Goal: Register for event/course

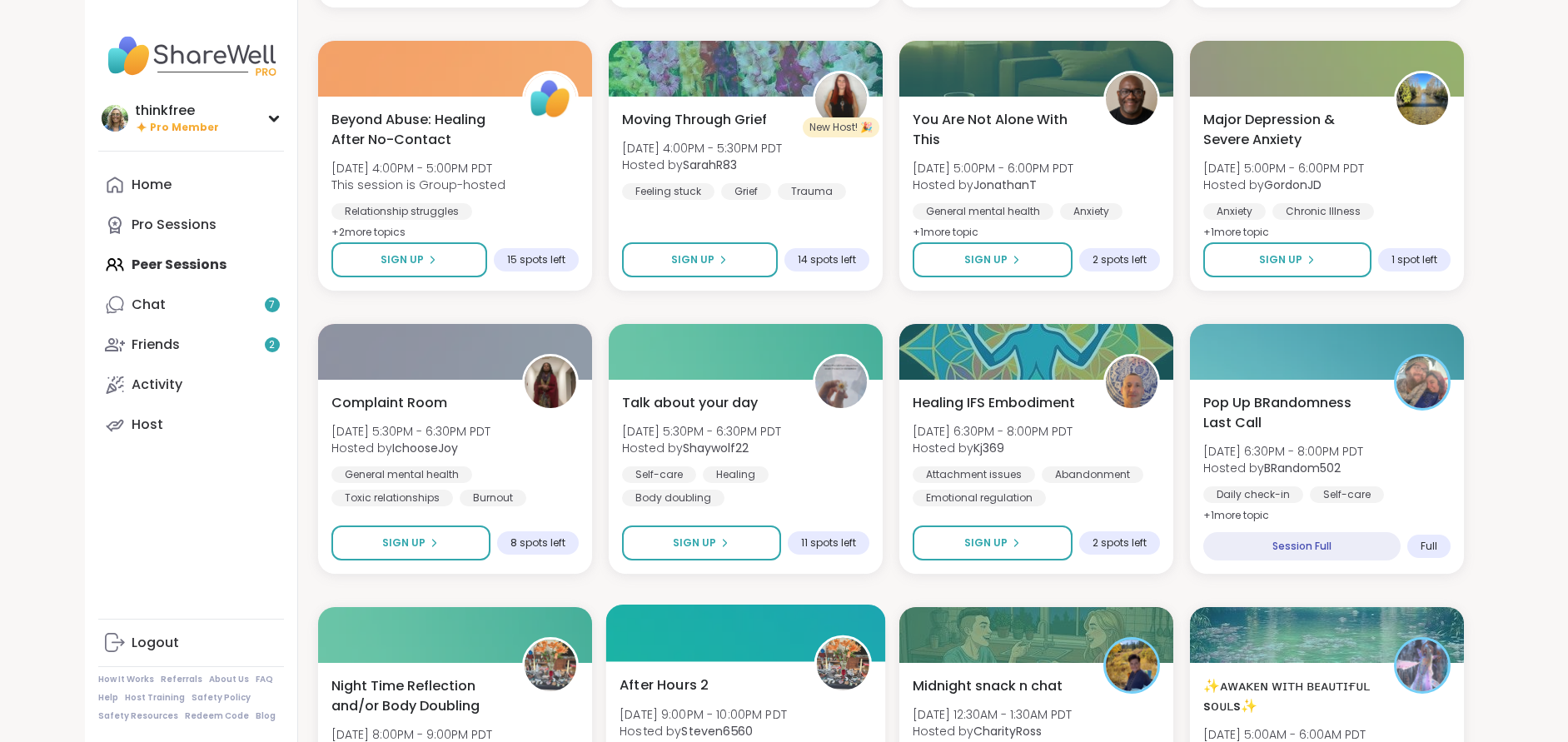
scroll to position [2078, 0]
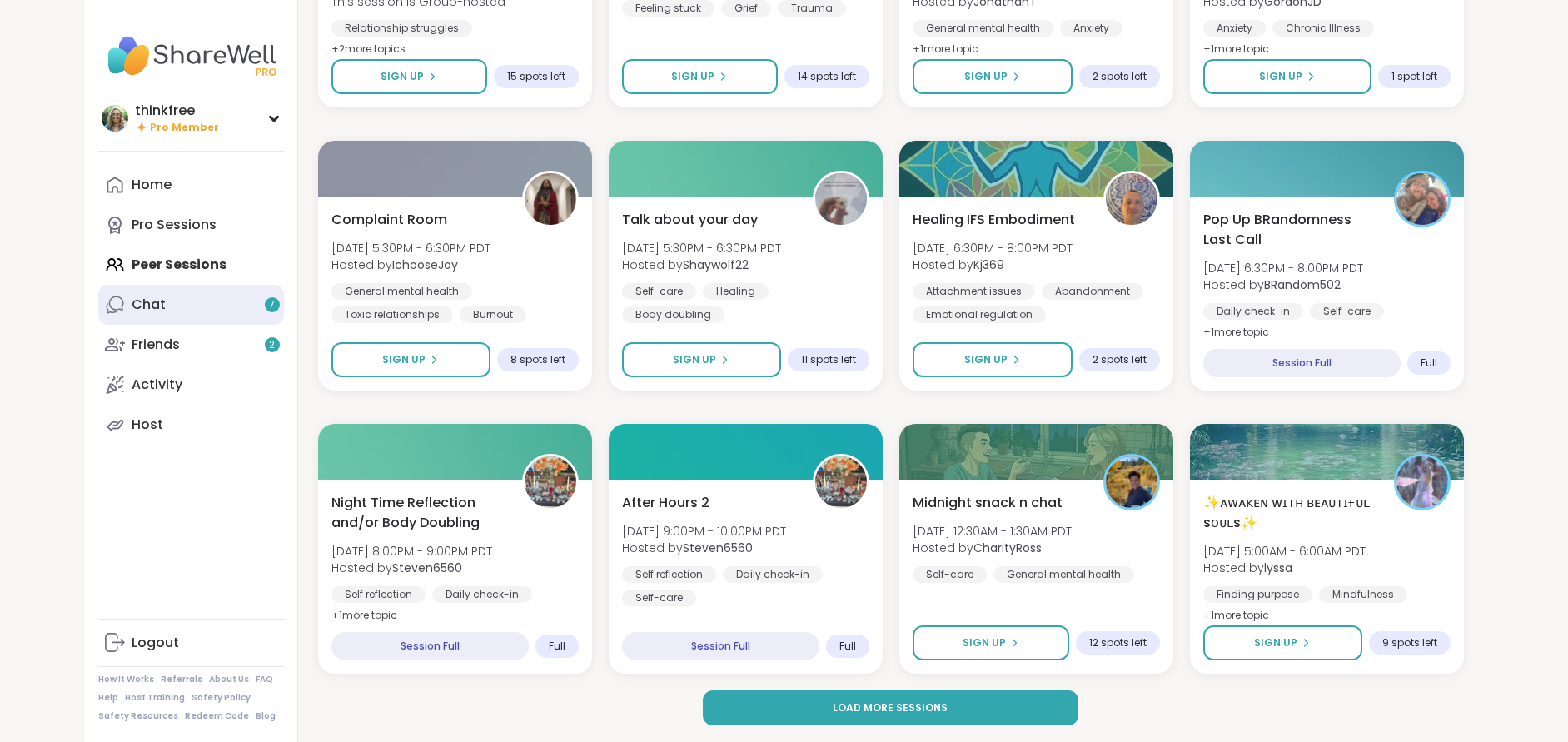
click at [177, 299] on link "Chat 7" at bounding box center [191, 305] width 185 height 40
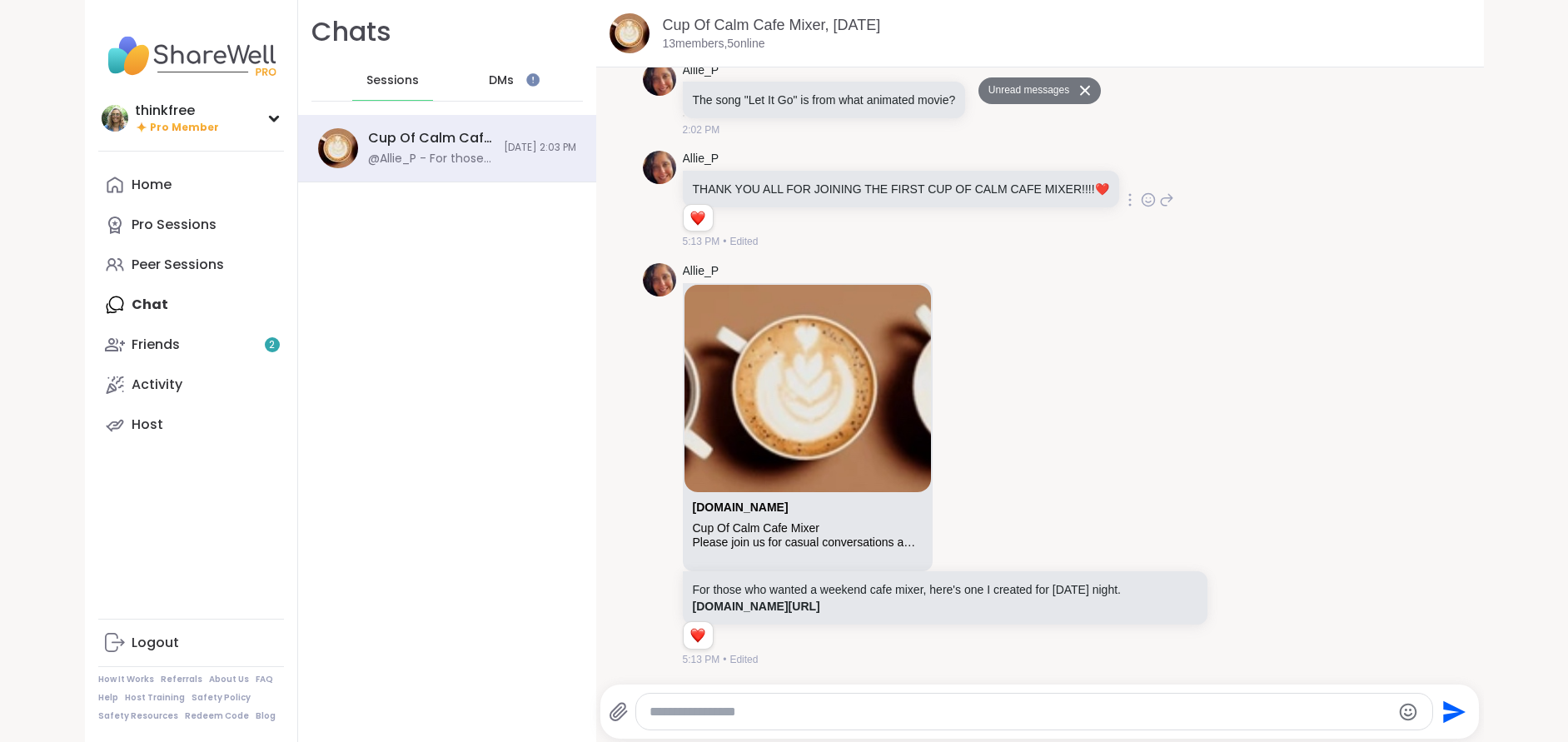
scroll to position [3748, 0]
click at [219, 350] on link "Friends 2" at bounding box center [191, 345] width 185 height 40
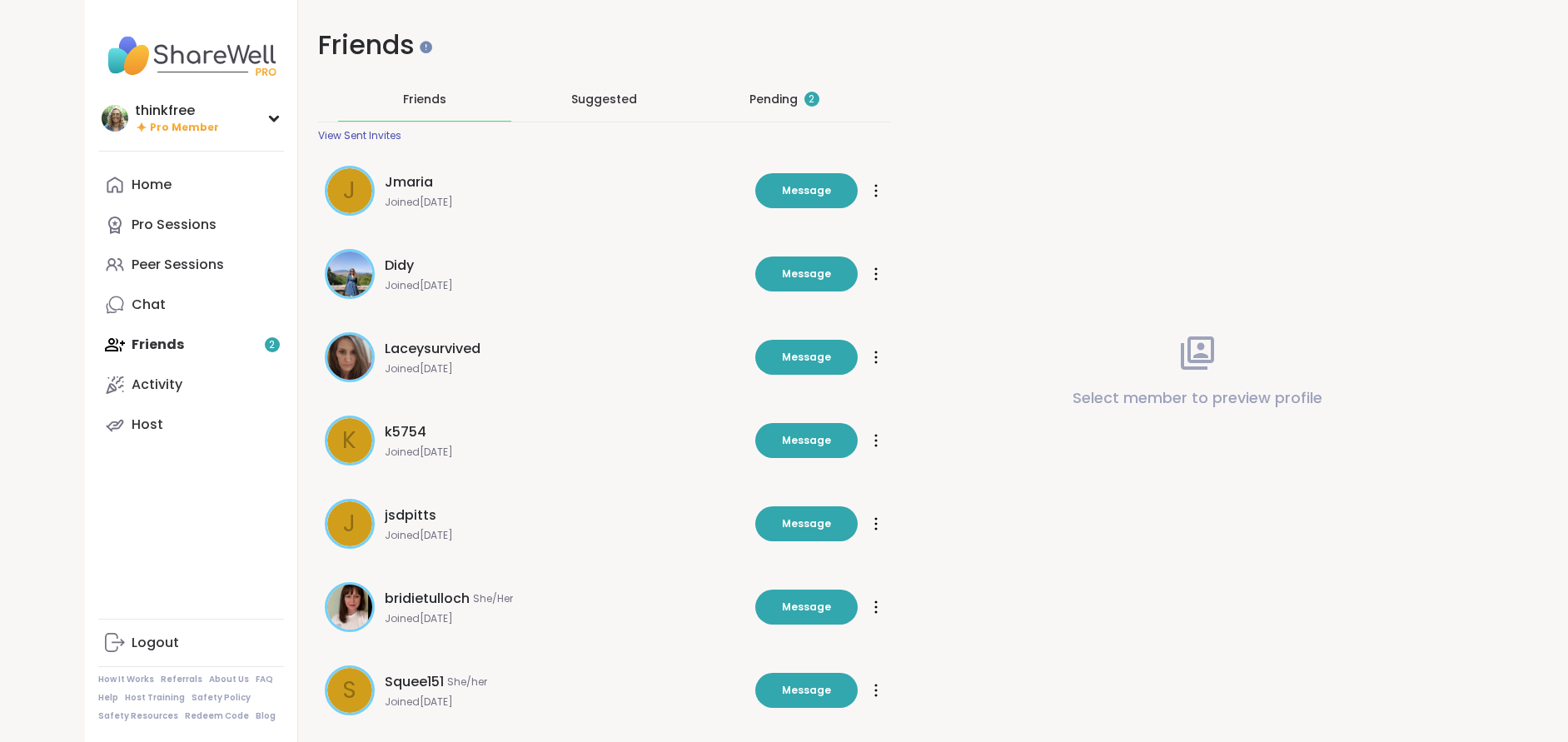
click at [789, 109] on div "Pending 2" at bounding box center [784, 100] width 173 height 43
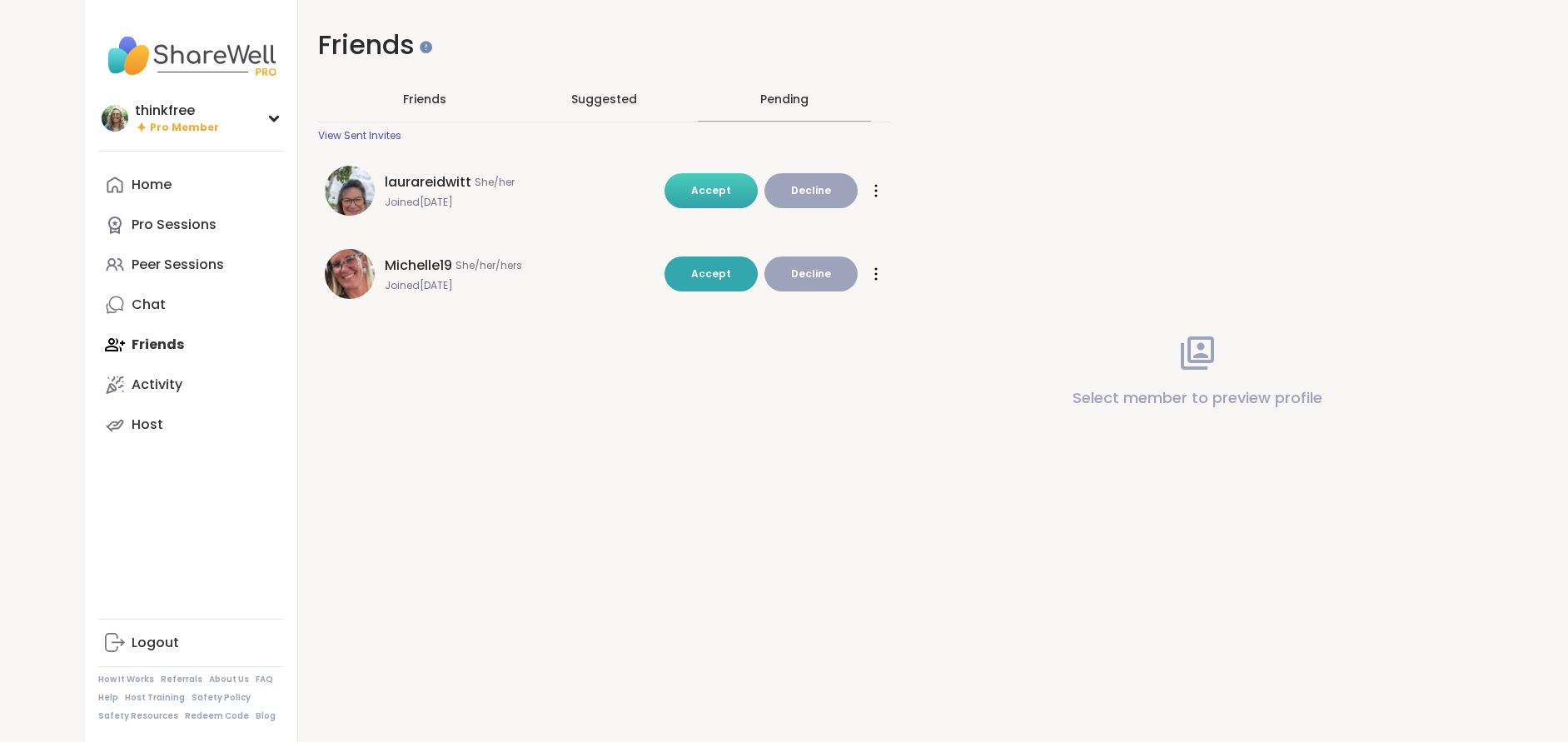
click at [708, 184] on span "Accept" at bounding box center [711, 191] width 40 height 14
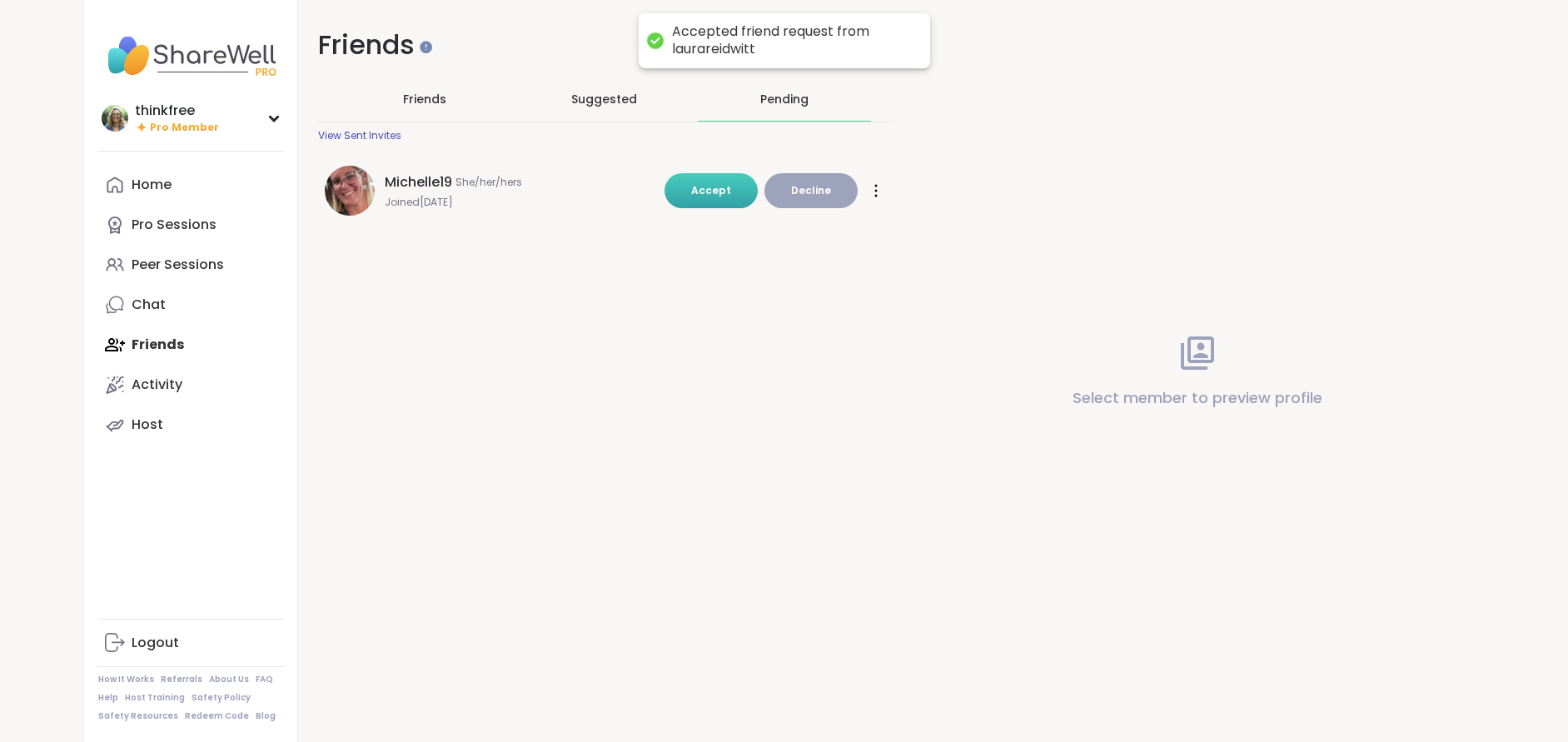
click at [714, 197] on span "Accept" at bounding box center [711, 191] width 40 height 15
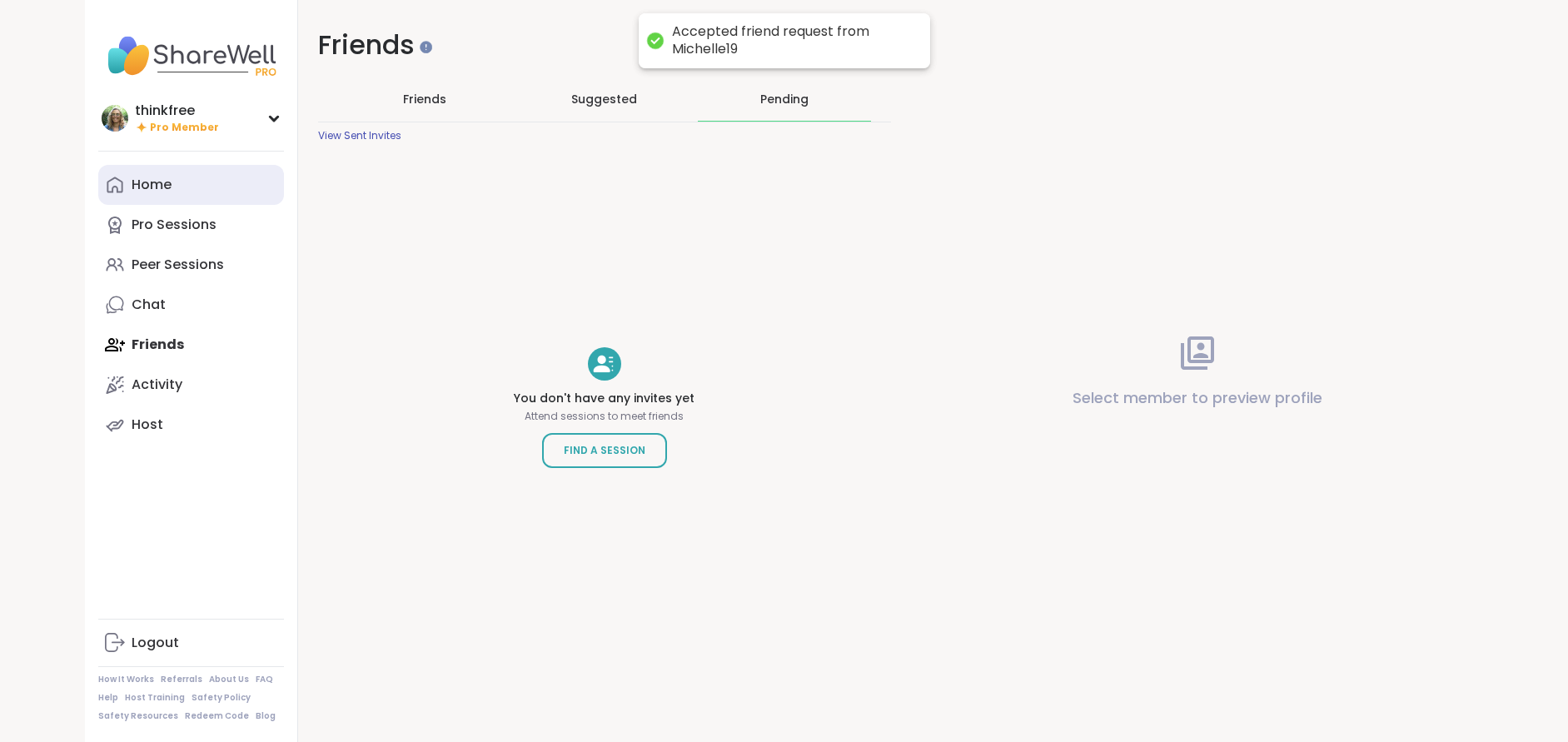
click at [173, 184] on link "Home" at bounding box center [191, 185] width 185 height 40
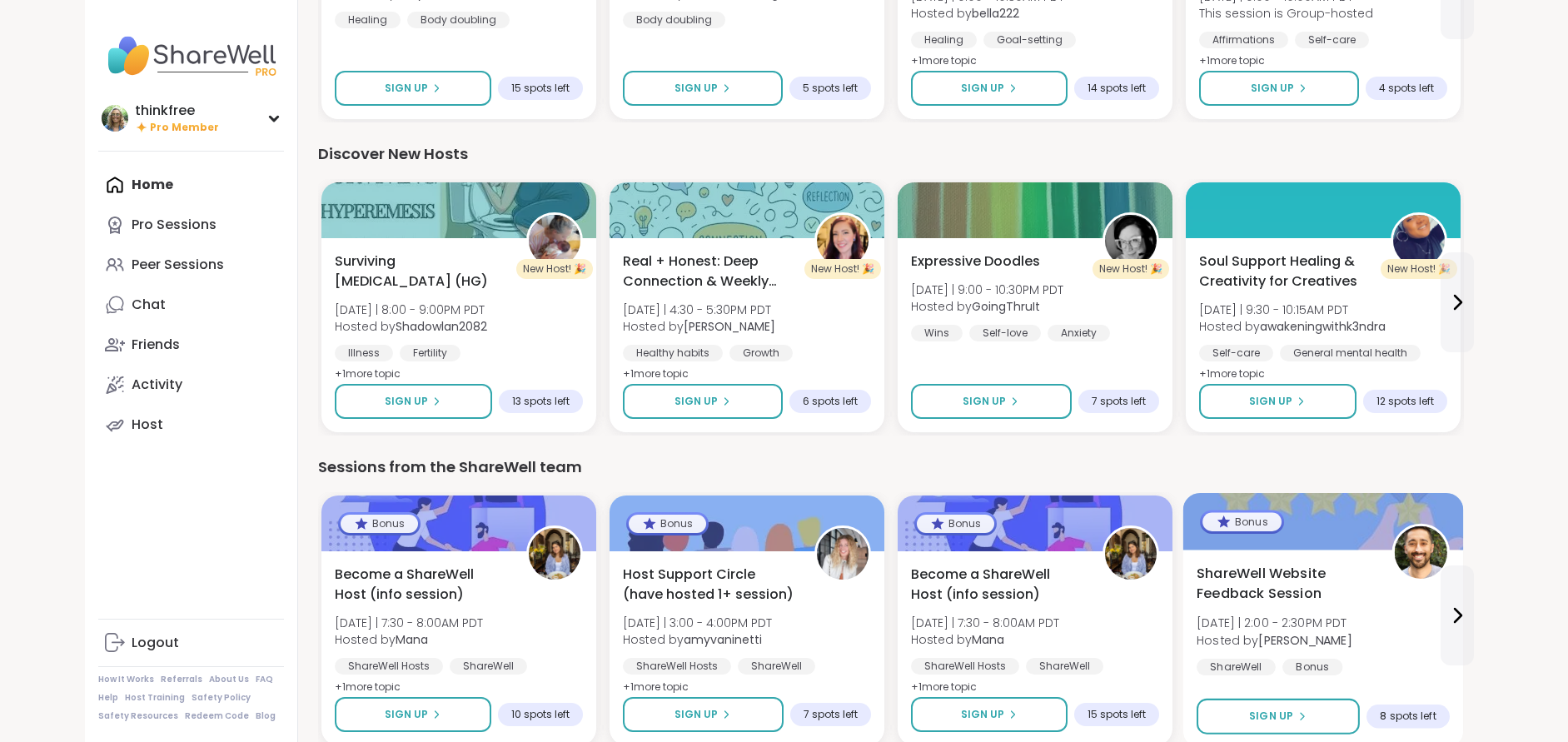
scroll to position [1594, 0]
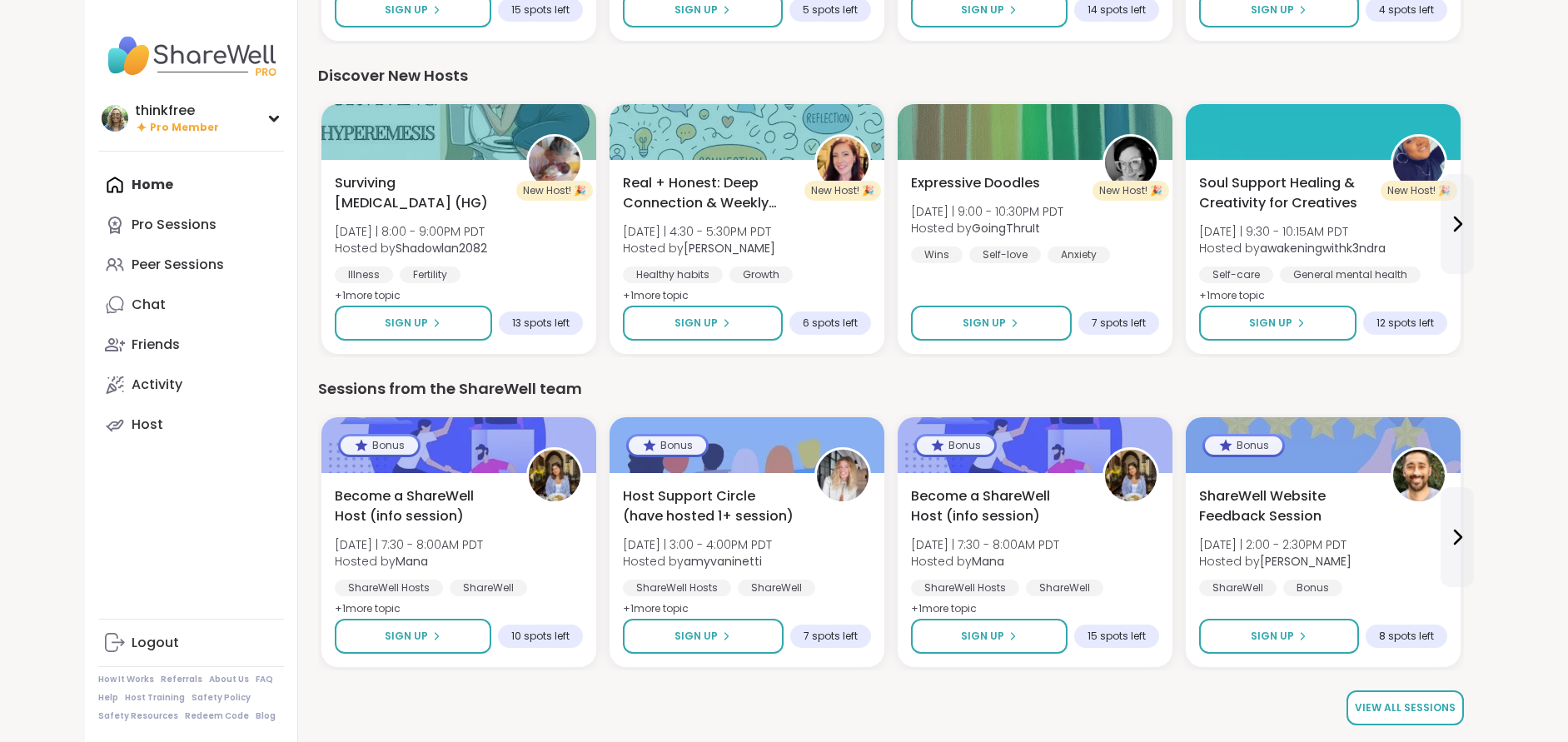
click at [1412, 712] on span "View all sessions" at bounding box center [1405, 708] width 100 height 15
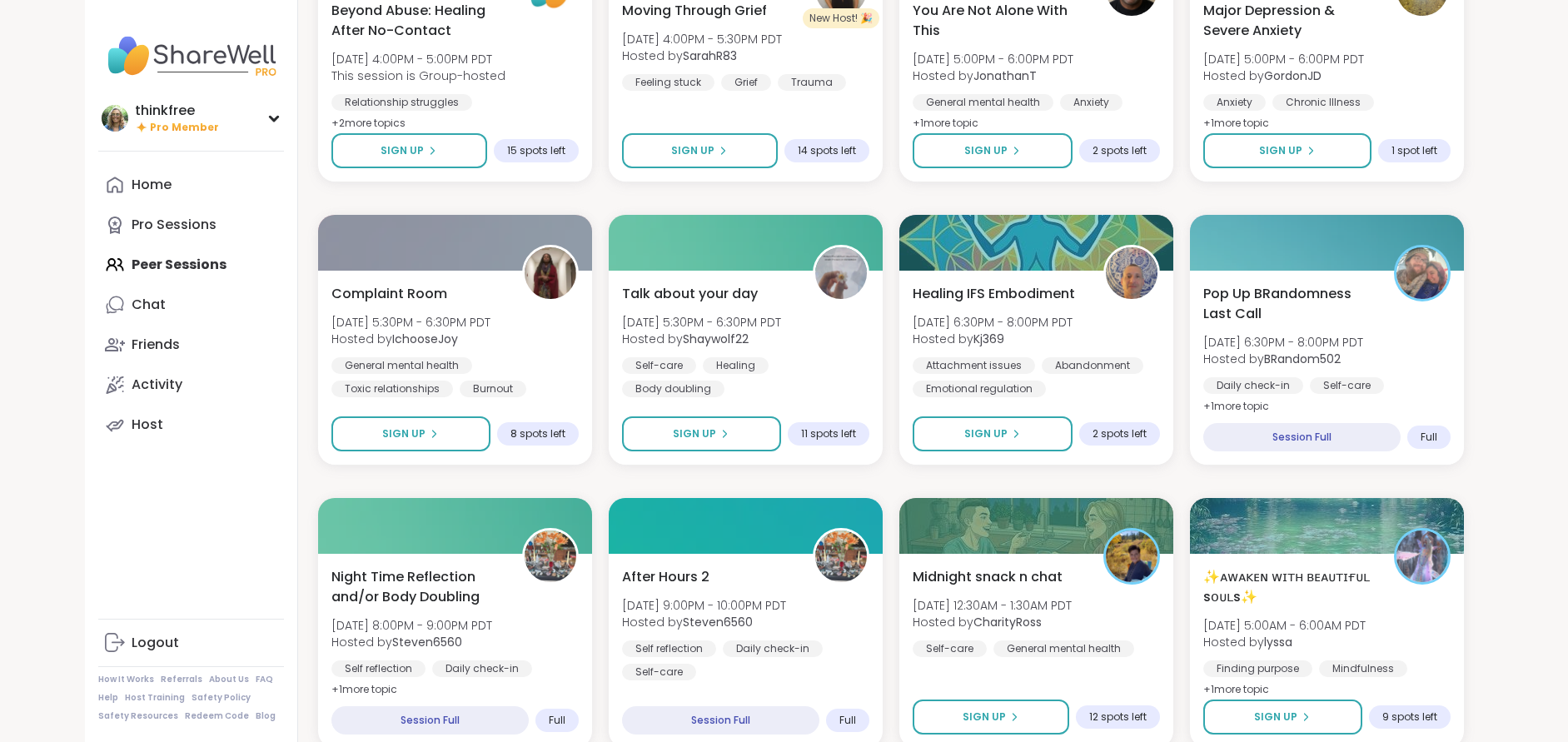
scroll to position [2078, 0]
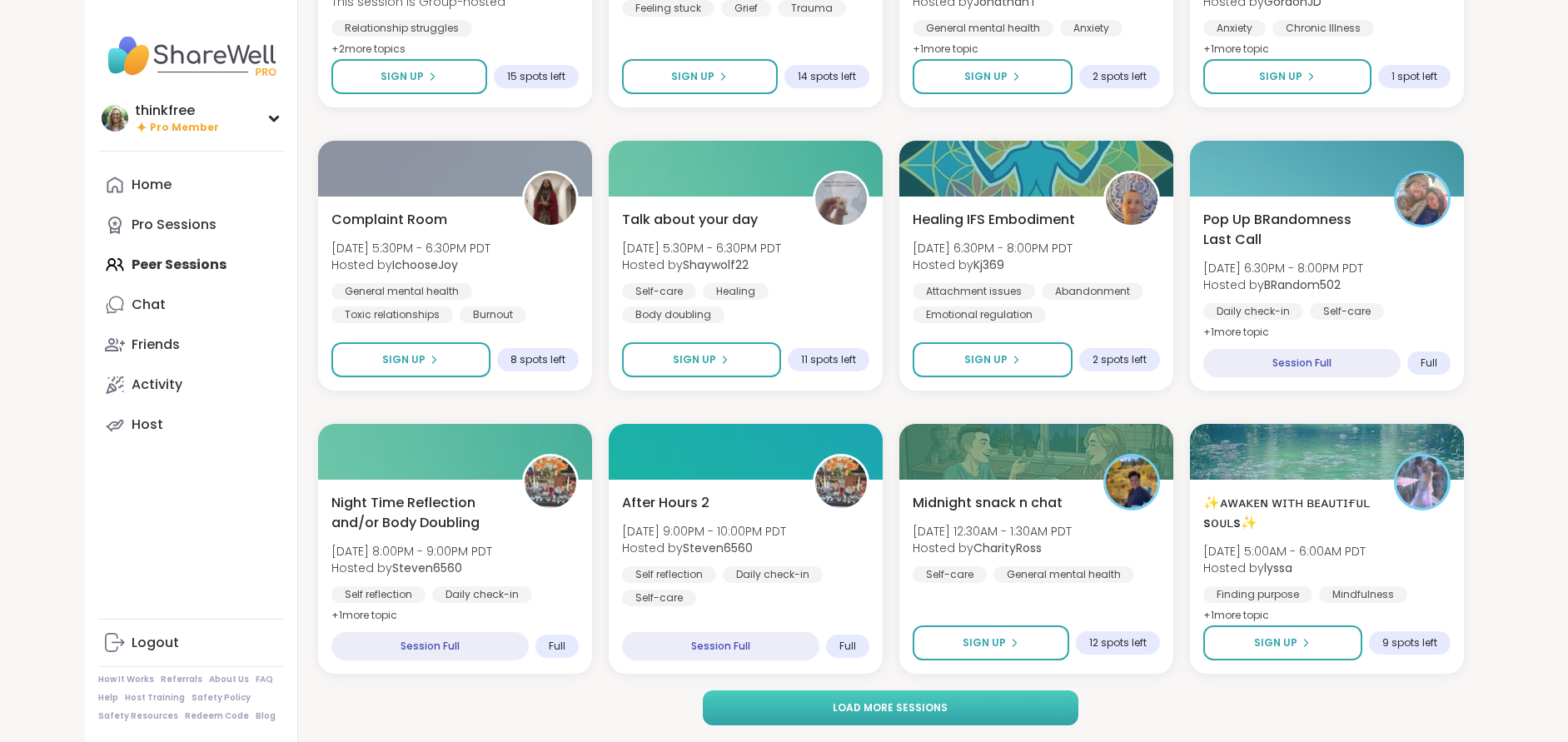
click at [959, 708] on button "Load more sessions" at bounding box center [890, 708] width 375 height 35
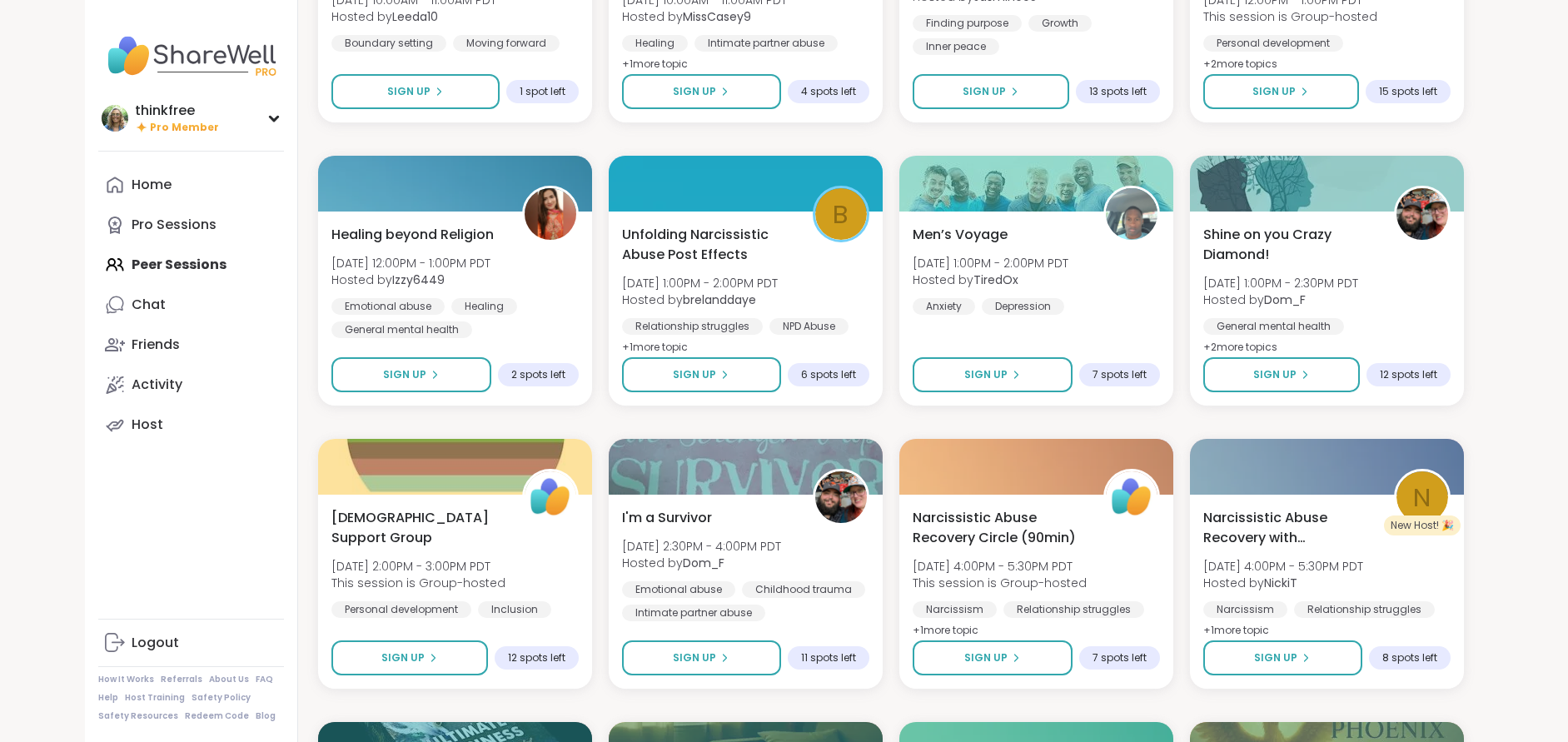
scroll to position [3477, 0]
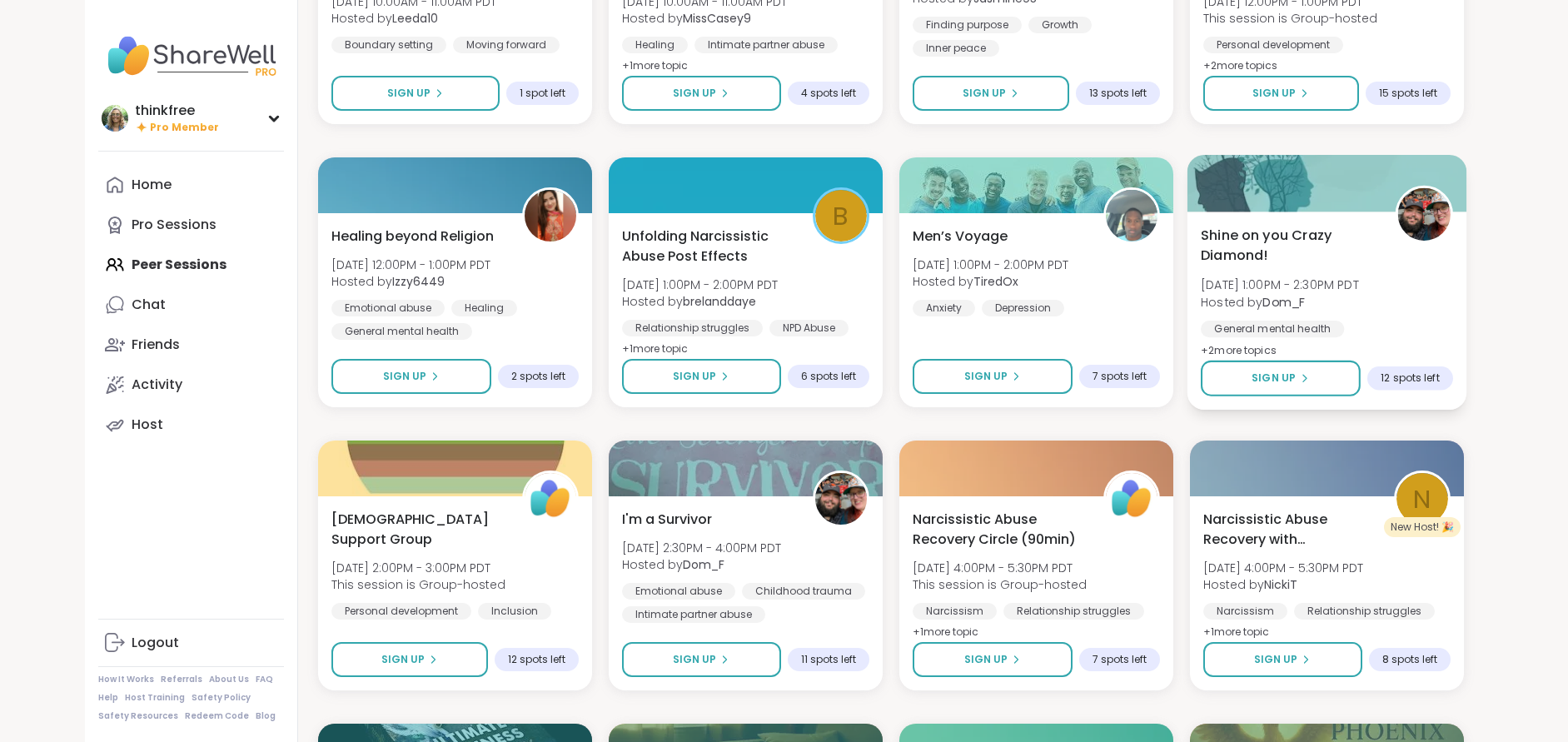
click at [1230, 239] on span "Shine on you Crazy Diamond!" at bounding box center [1288, 245] width 176 height 41
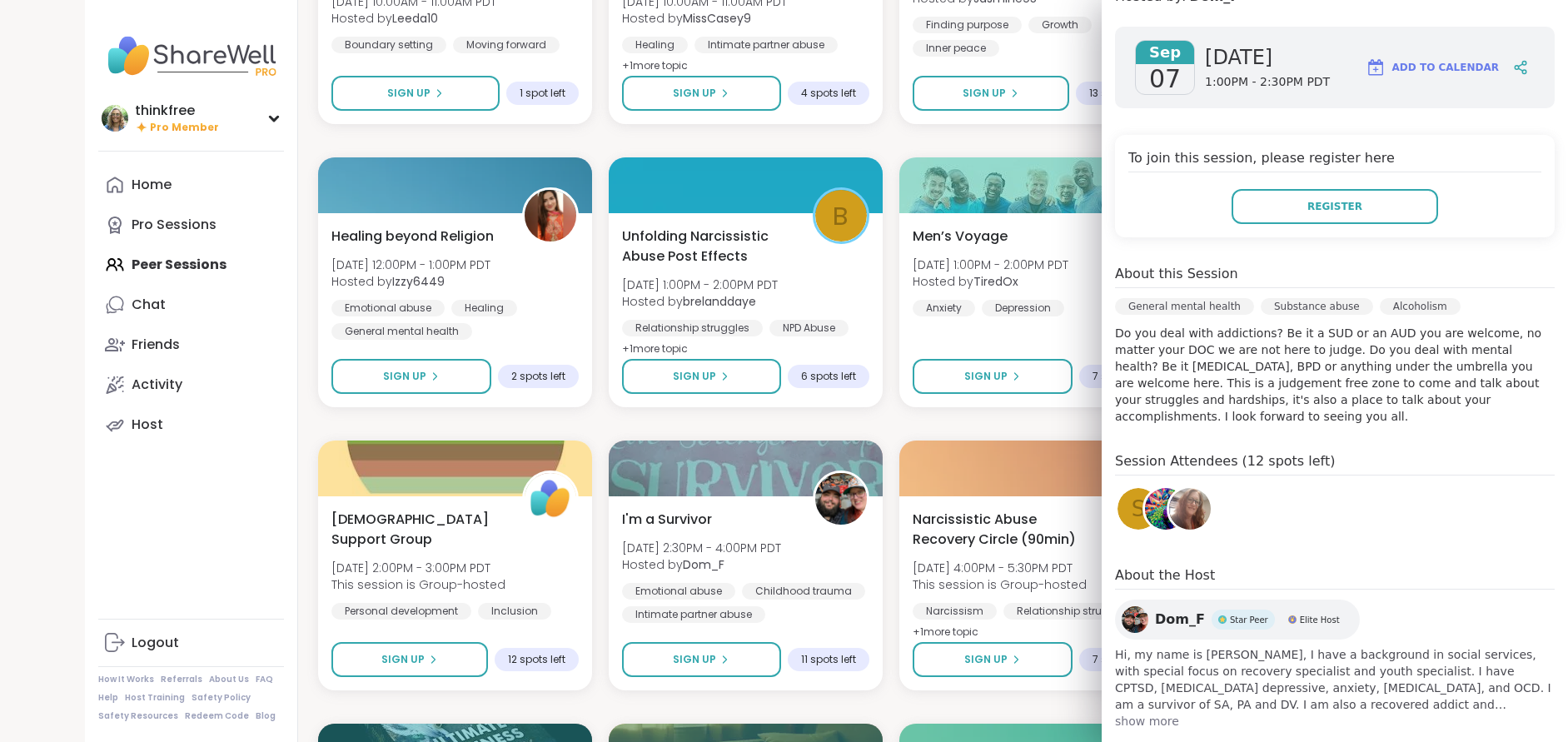
scroll to position [181, 0]
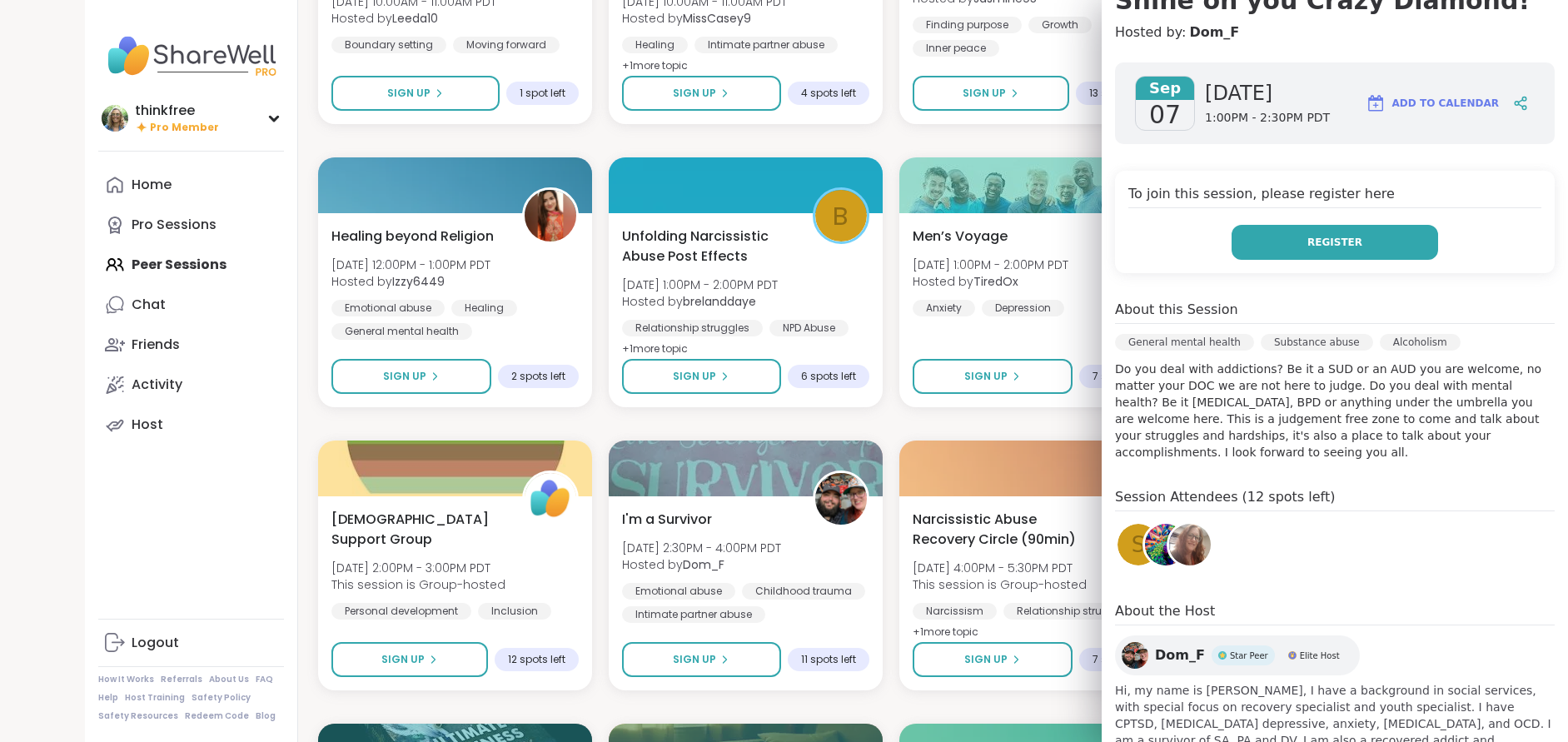
click at [1338, 242] on span "Register" at bounding box center [1335, 243] width 55 height 15
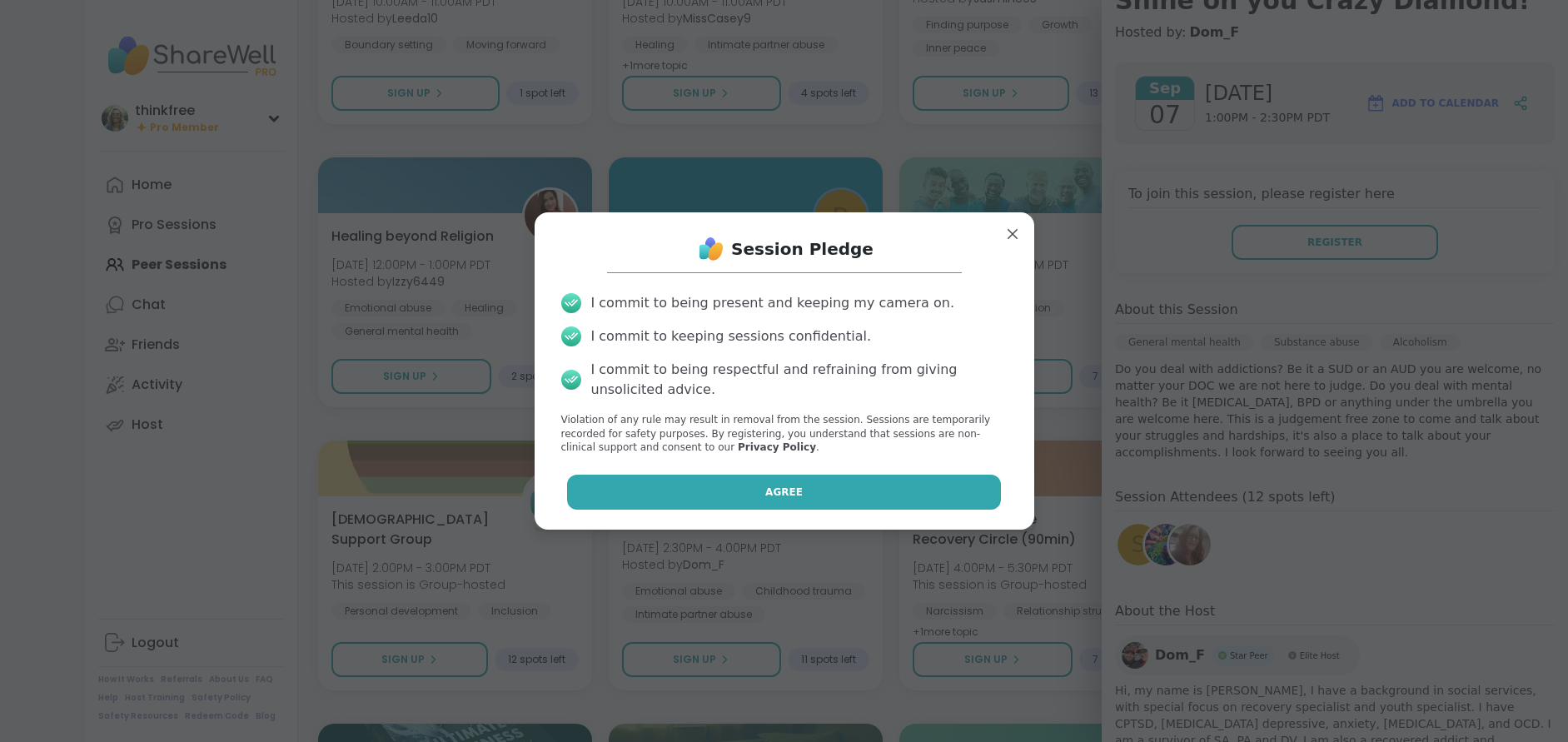
click at [843, 486] on button "Agree" at bounding box center [784, 492] width 434 height 35
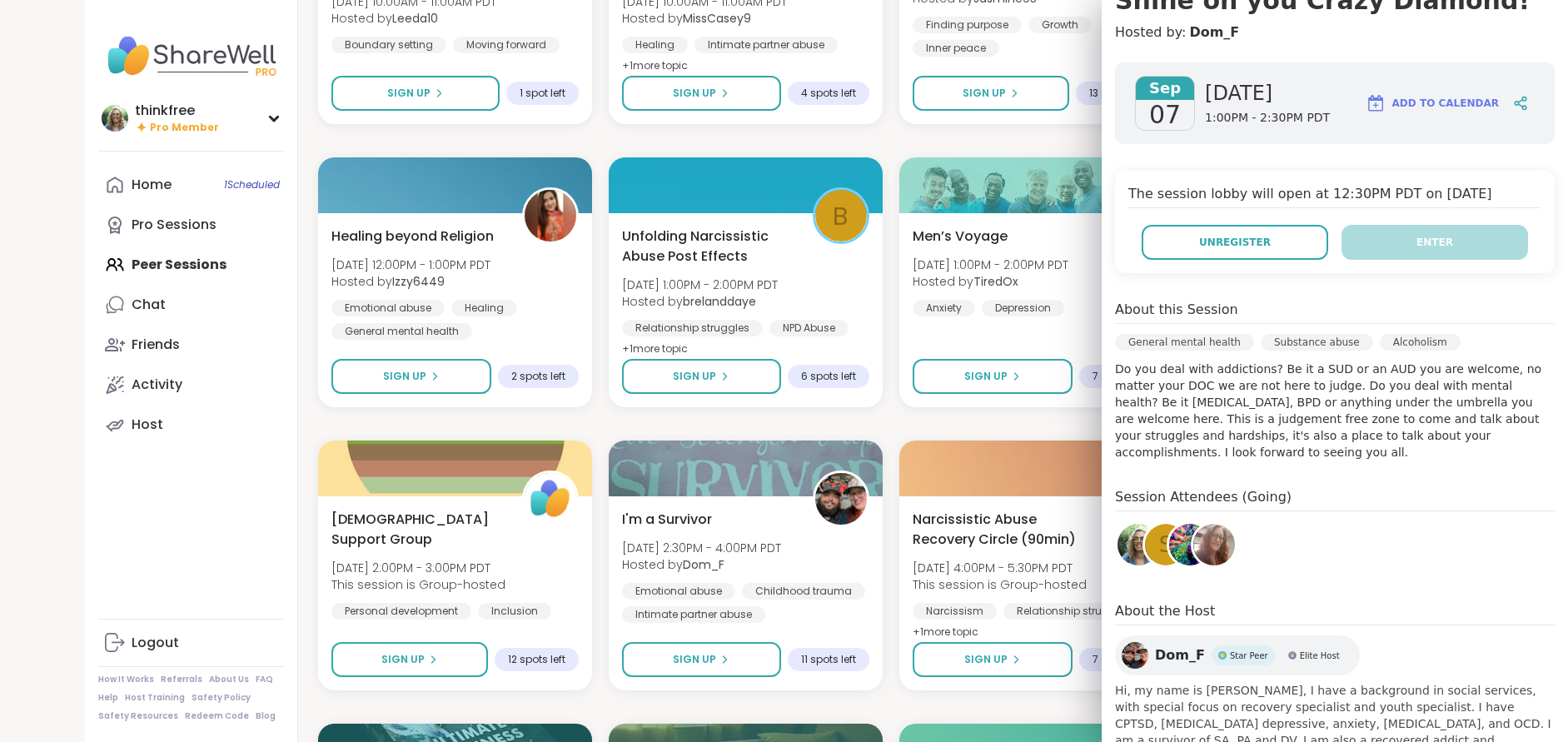
scroll to position [171, 0]
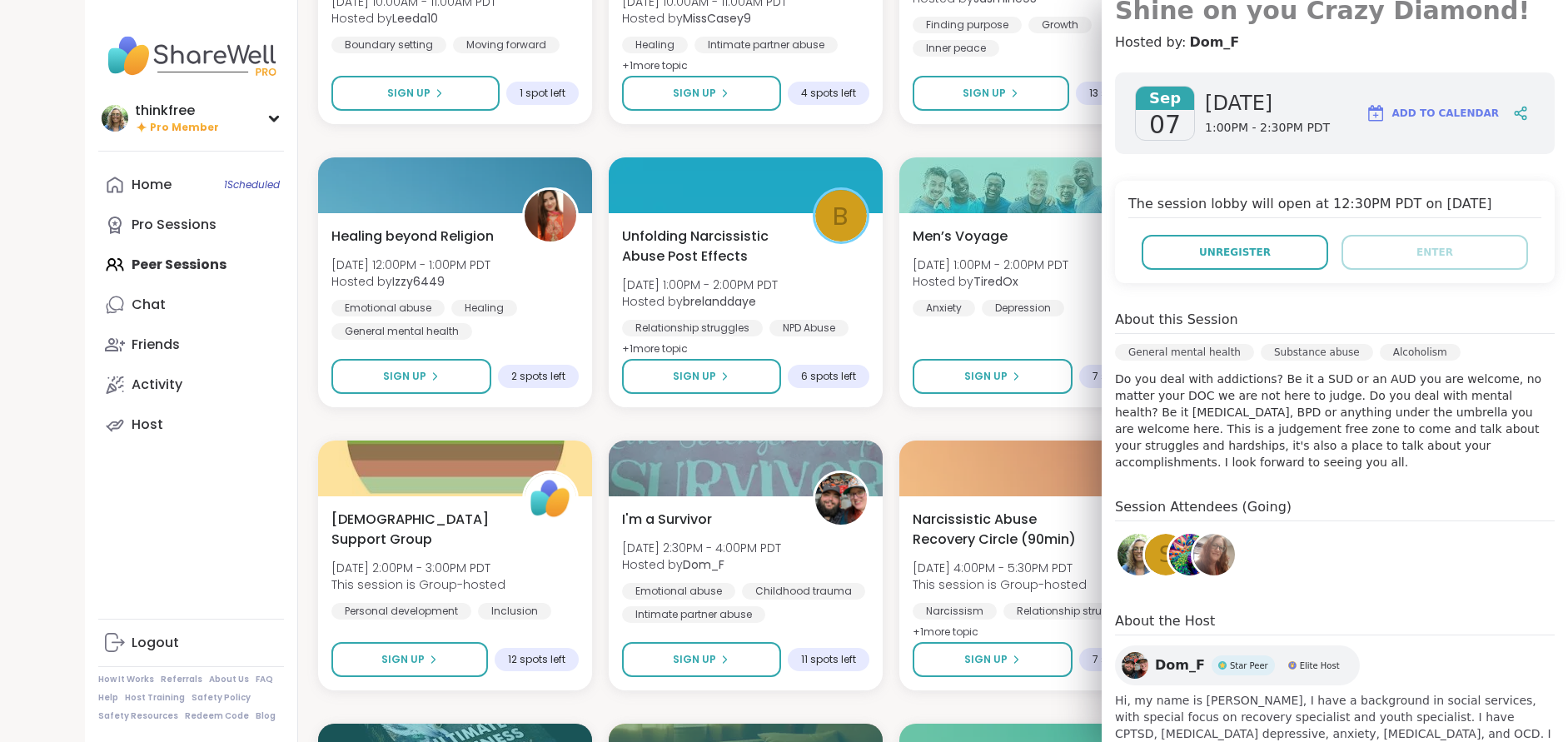
click at [1312, 12] on h3 "Shine on you Crazy Diamond!" at bounding box center [1335, 10] width 440 height 30
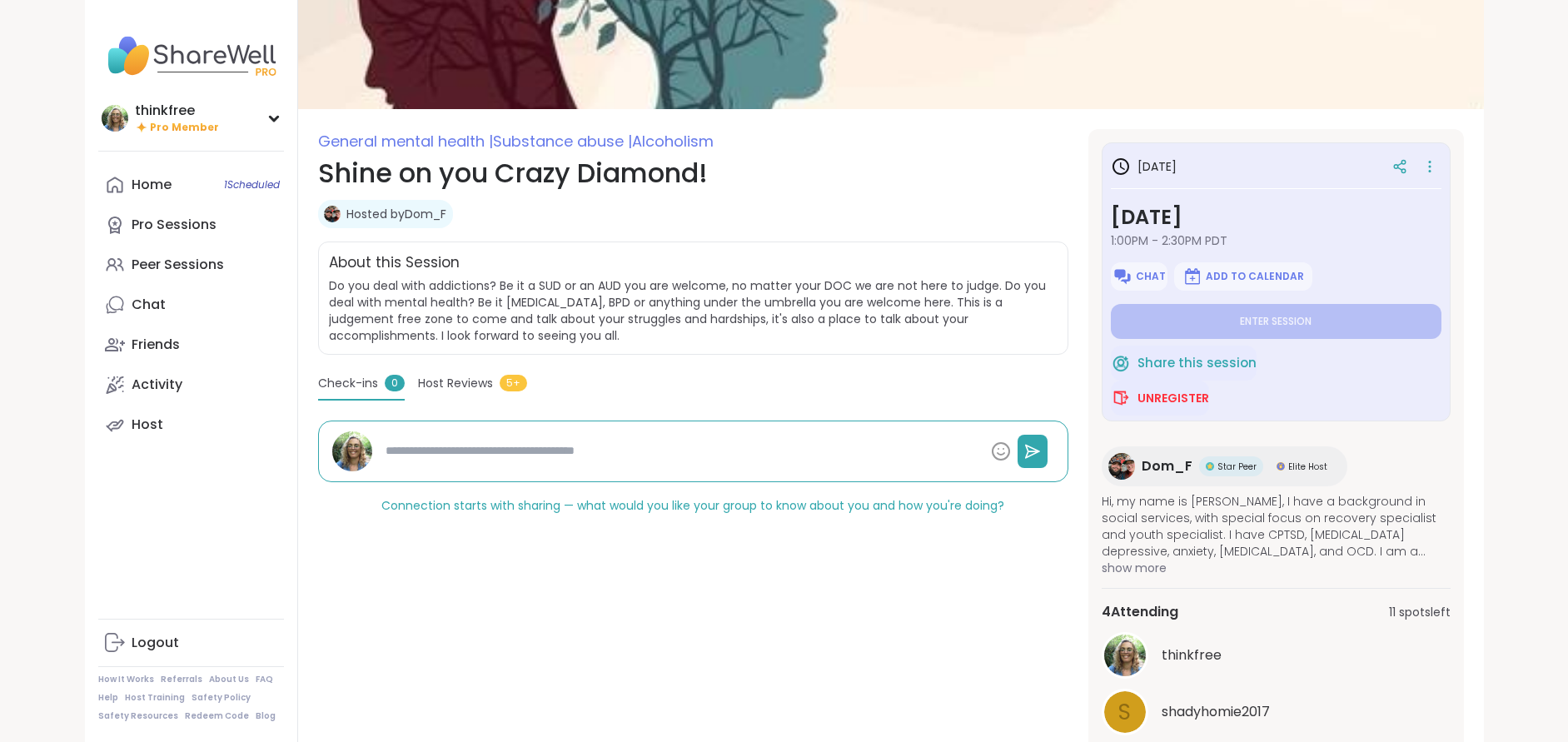
scroll to position [110, 0]
type textarea "*"
